Goal: Task Accomplishment & Management: Manage account settings

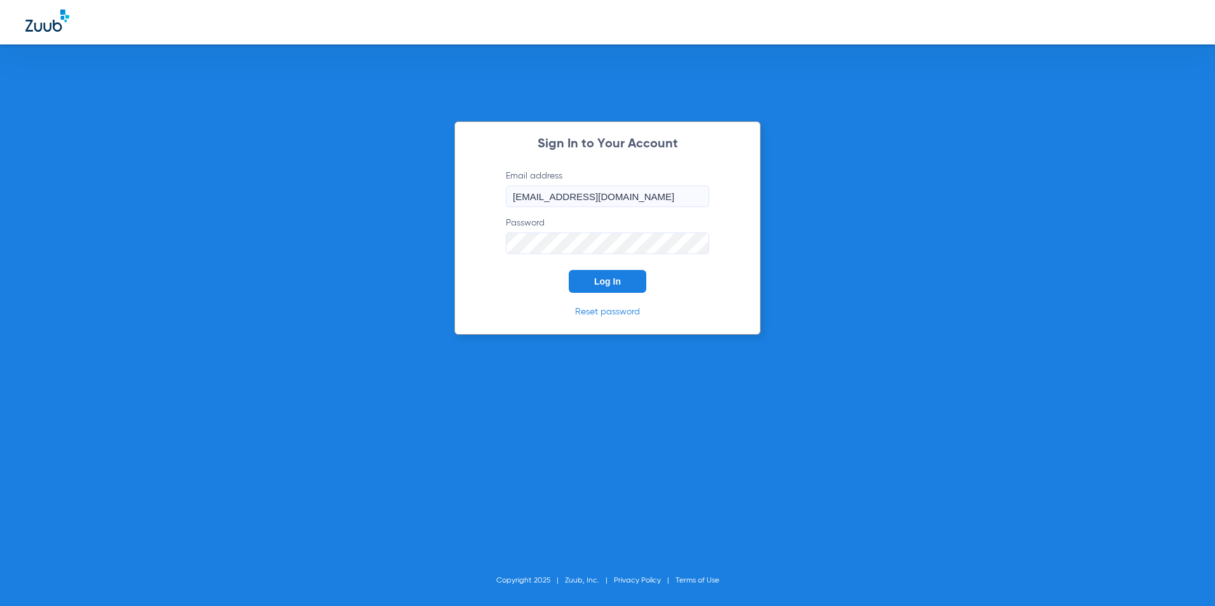
click at [632, 283] on button "Log In" at bounding box center [608, 281] width 78 height 23
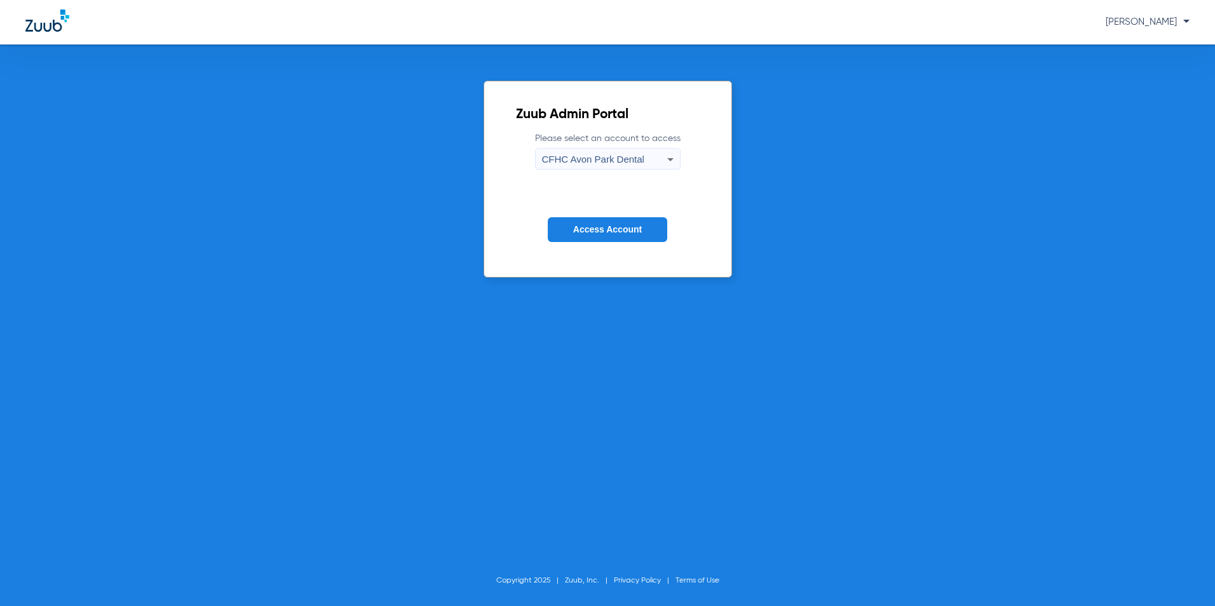
click at [628, 152] on div "CFHC Avon Park Dental" at bounding box center [604, 160] width 125 height 22
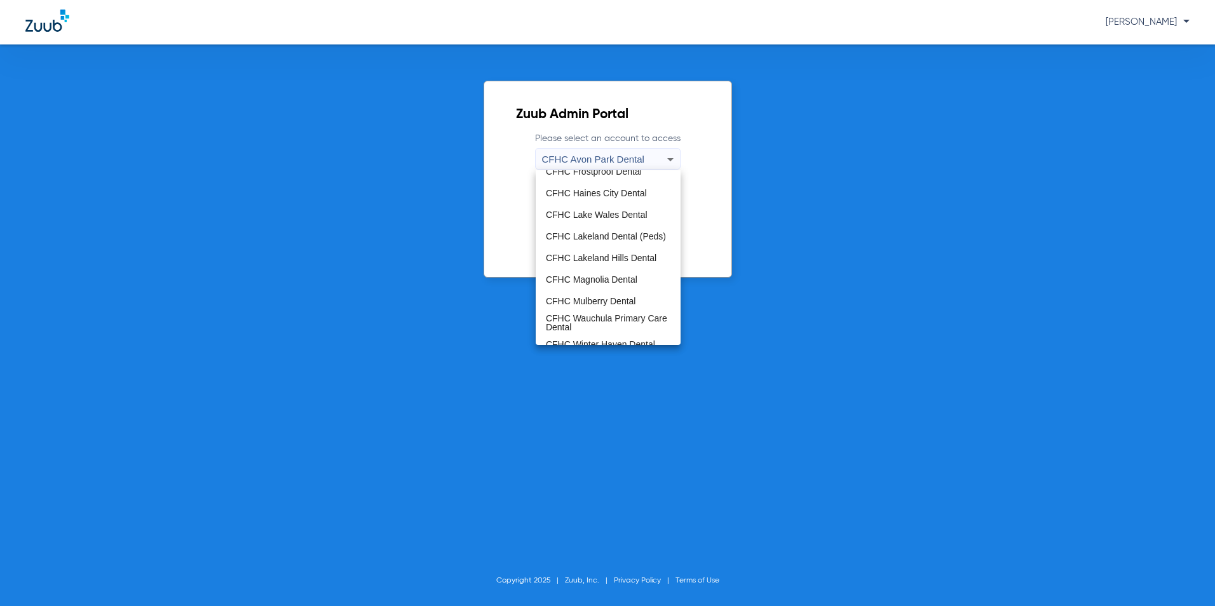
scroll to position [84, 0]
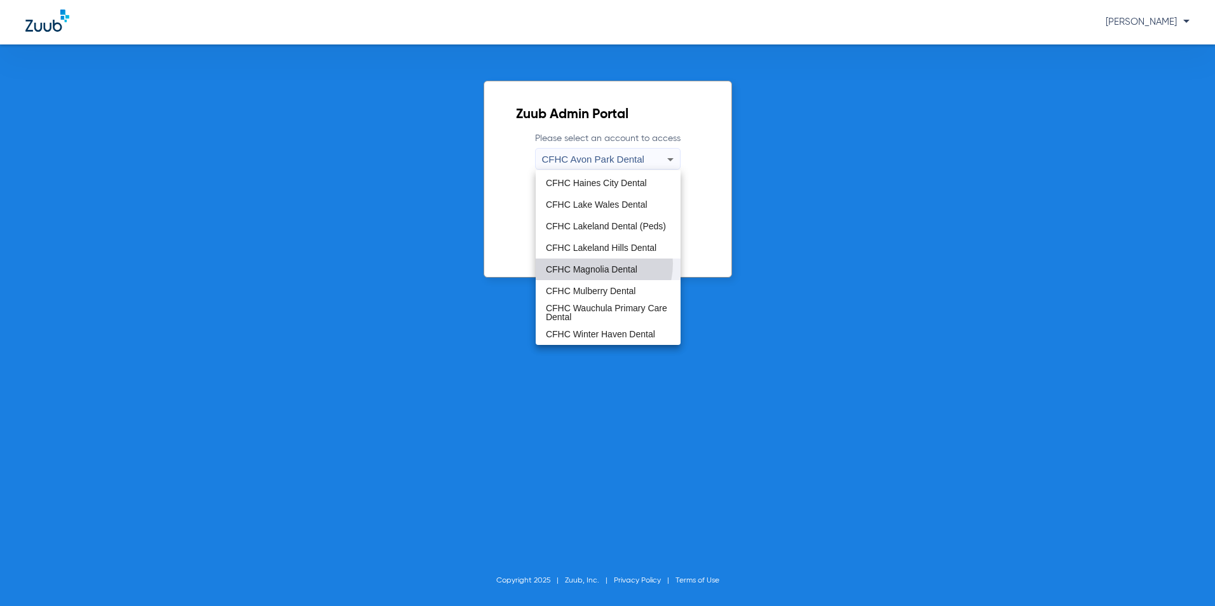
click at [594, 265] on span "CFHC Magnolia Dental" at bounding box center [591, 269] width 91 height 9
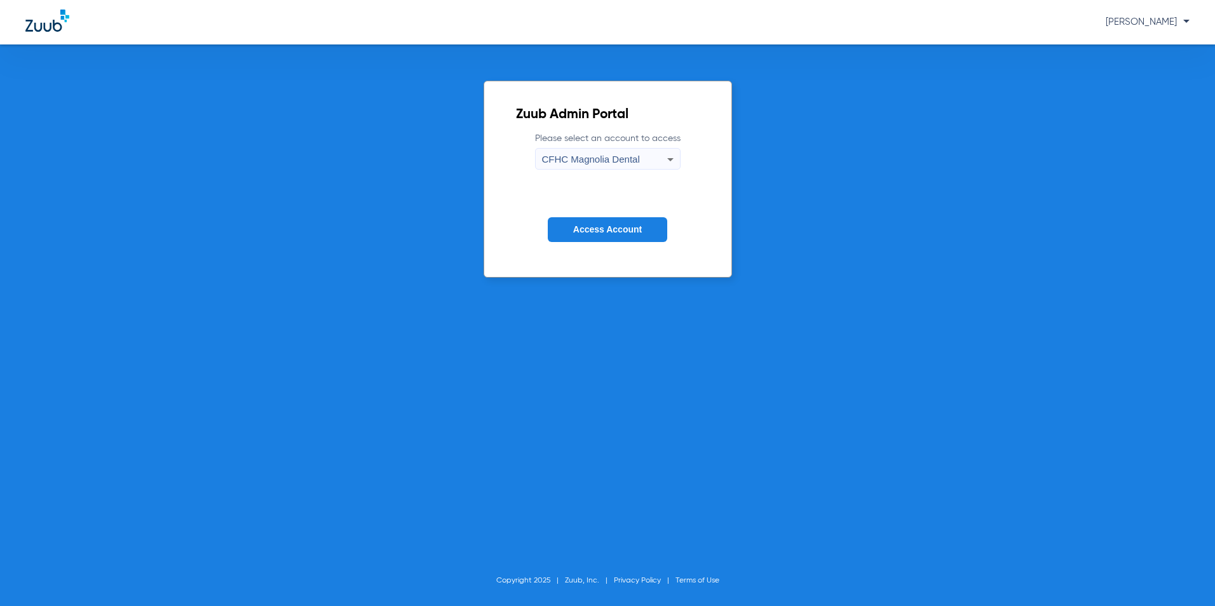
click at [626, 232] on span "Access Account" at bounding box center [607, 229] width 69 height 10
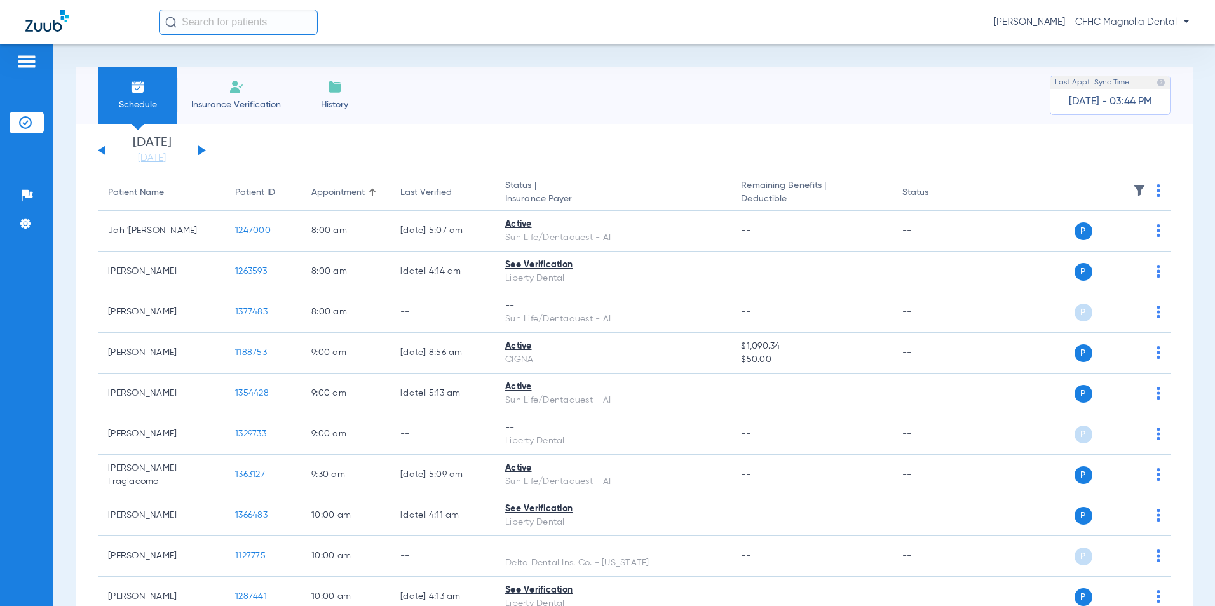
click at [201, 151] on button at bounding box center [202, 150] width 8 height 10
